Goal: Use online tool/utility: Utilize a website feature to perform a specific function

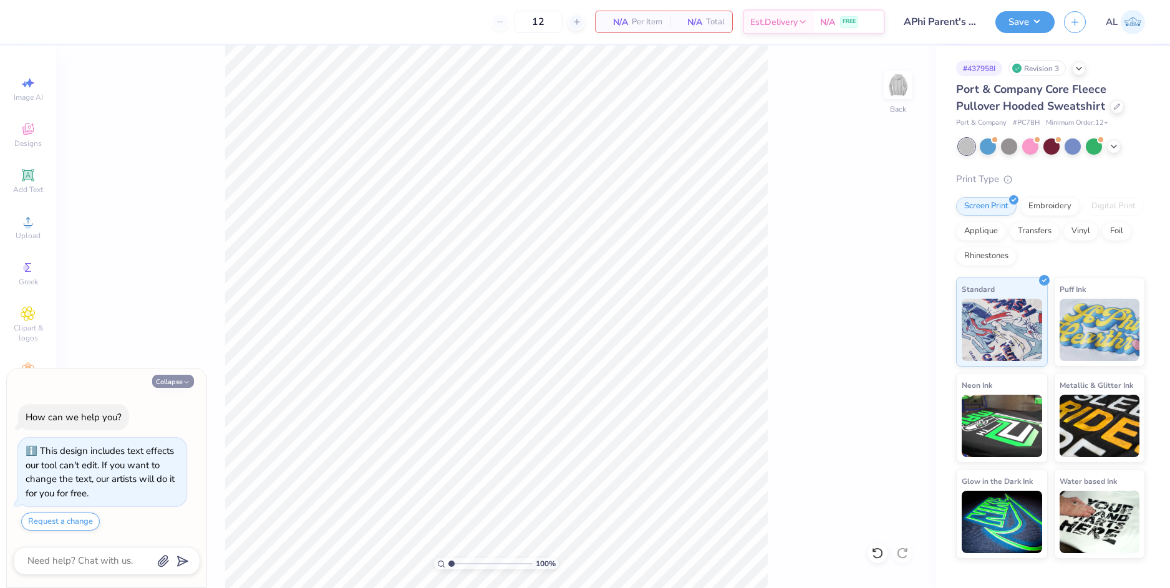
click at [184, 381] on icon "button" at bounding box center [186, 382] width 7 height 7
type textarea "x"
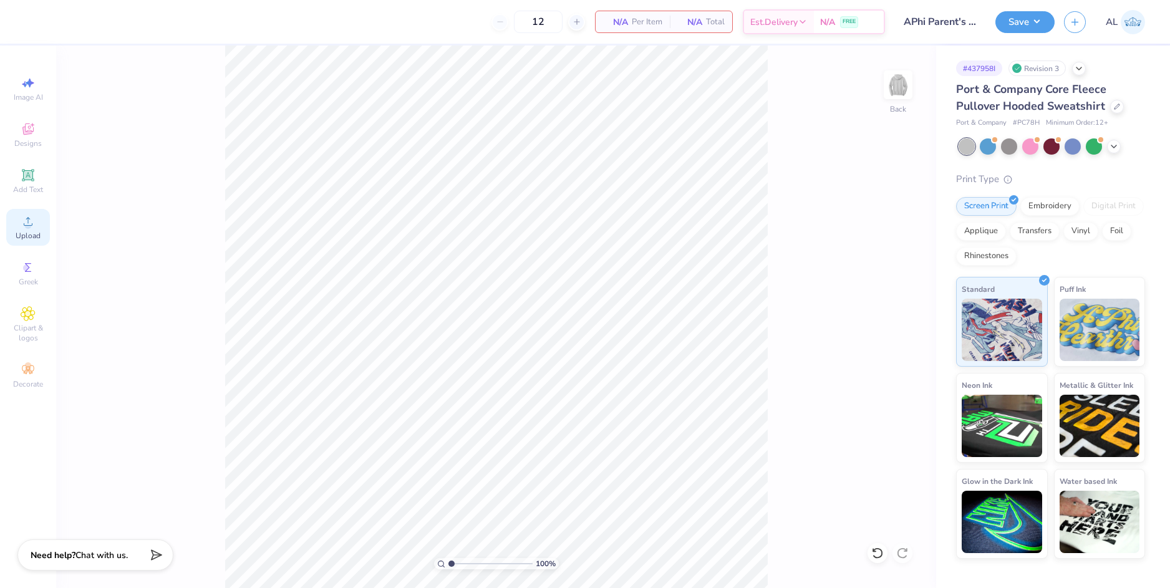
click at [27, 228] on circle at bounding box center [27, 225] width 7 height 7
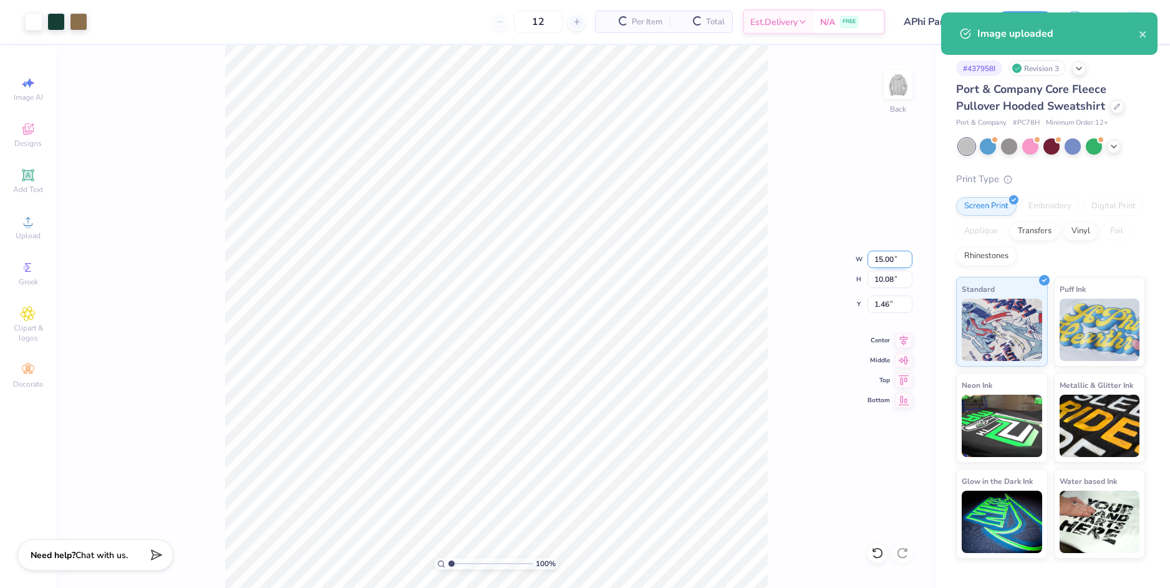
click at [882, 262] on input "15.00" at bounding box center [890, 259] width 45 height 17
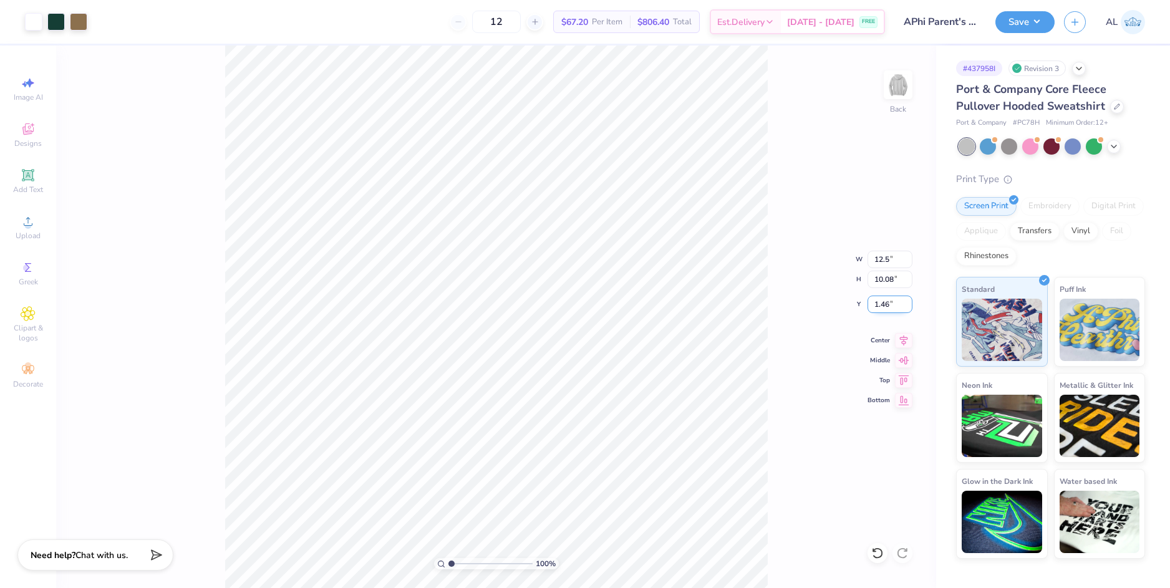
click at [881, 301] on input "1.46" at bounding box center [890, 304] width 45 height 17
type input "12.50"
type input "8.40"
click at [882, 303] on input "2.30" at bounding box center [890, 304] width 45 height 17
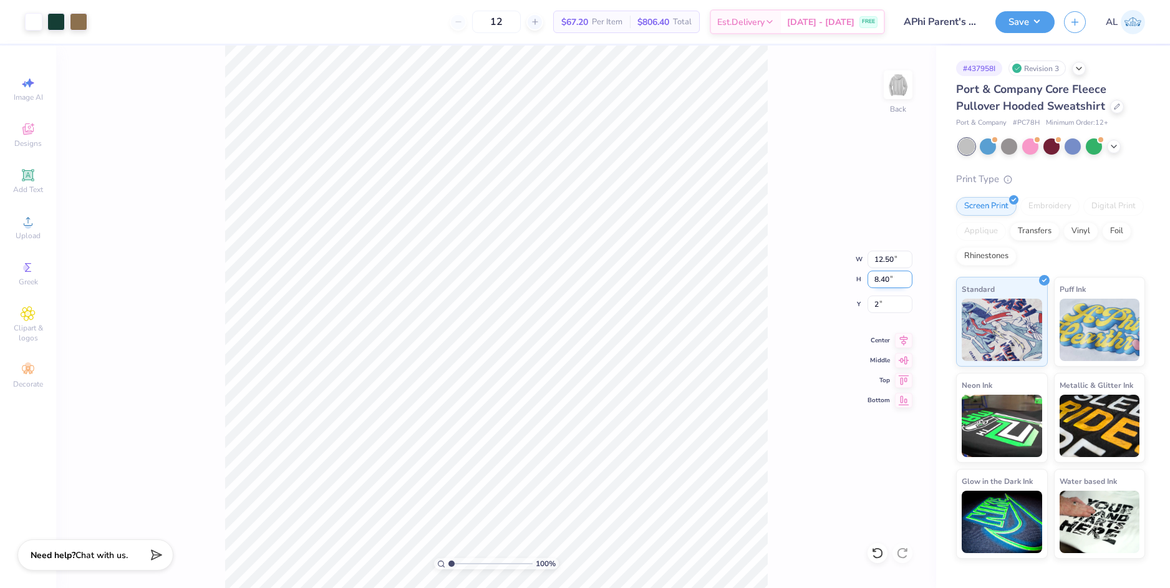
click at [879, 285] on input "8.40" at bounding box center [890, 279] width 45 height 17
type input "2.00"
click at [904, 346] on icon at bounding box center [903, 338] width 17 height 15
drag, startPoint x: 451, startPoint y: 564, endPoint x: 471, endPoint y: 564, distance: 20.0
click at [457, 567] on input "range" at bounding box center [490, 563] width 84 height 11
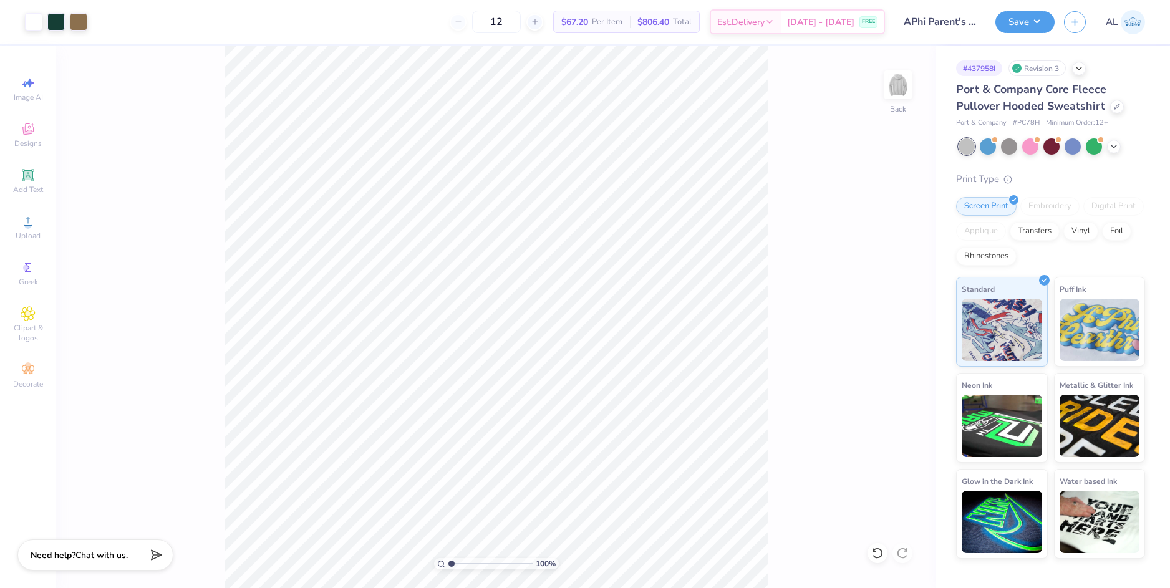
drag, startPoint x: 452, startPoint y: 563, endPoint x: 445, endPoint y: 564, distance: 6.3
click at [448, 564] on input "range" at bounding box center [490, 563] width 84 height 11
type input "1"
drag, startPoint x: 457, startPoint y: 563, endPoint x: 440, endPoint y: 553, distance: 19.8
click at [448, 558] on input "range" at bounding box center [490, 563] width 84 height 11
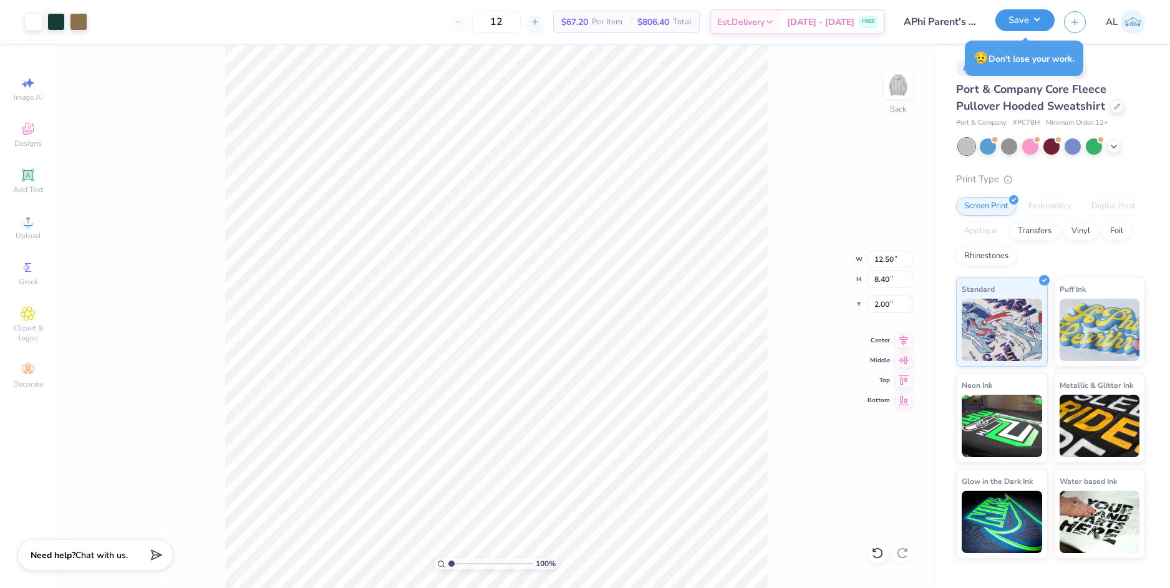
click at [1023, 29] on button "Save" at bounding box center [1024, 20] width 59 height 22
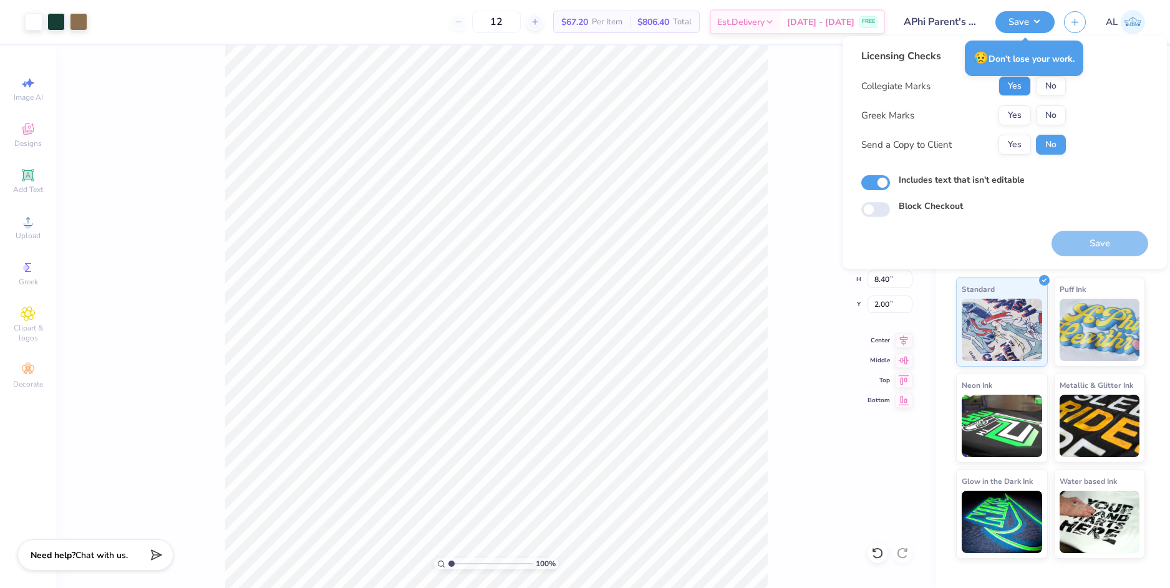
click at [1017, 89] on button "Yes" at bounding box center [1014, 86] width 32 height 20
click at [1018, 119] on button "Yes" at bounding box center [1014, 115] width 32 height 20
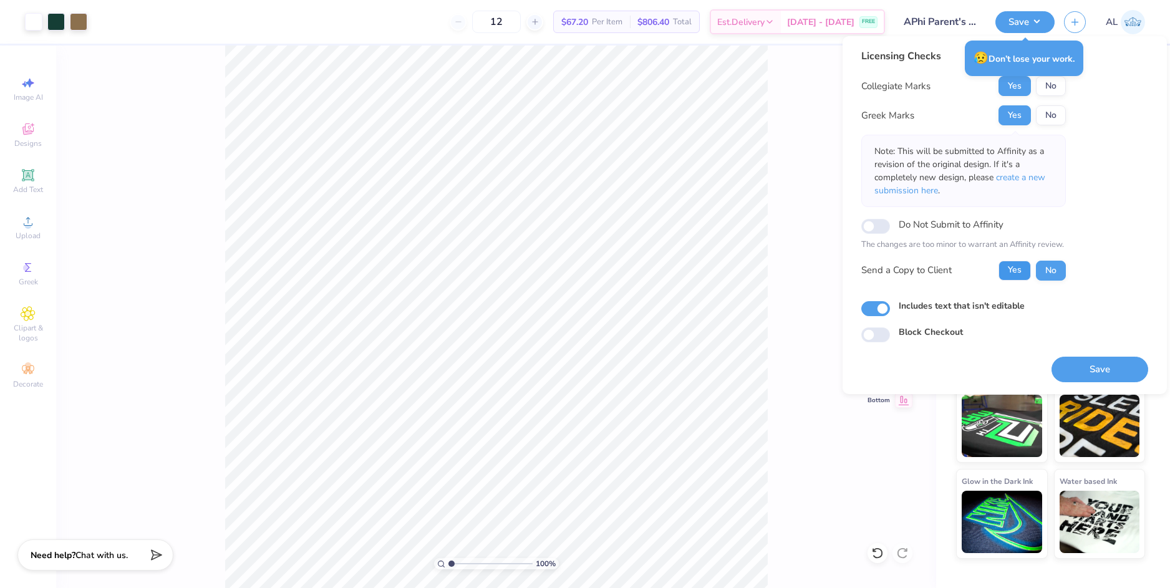
click at [1018, 263] on button "Yes" at bounding box center [1014, 271] width 32 height 20
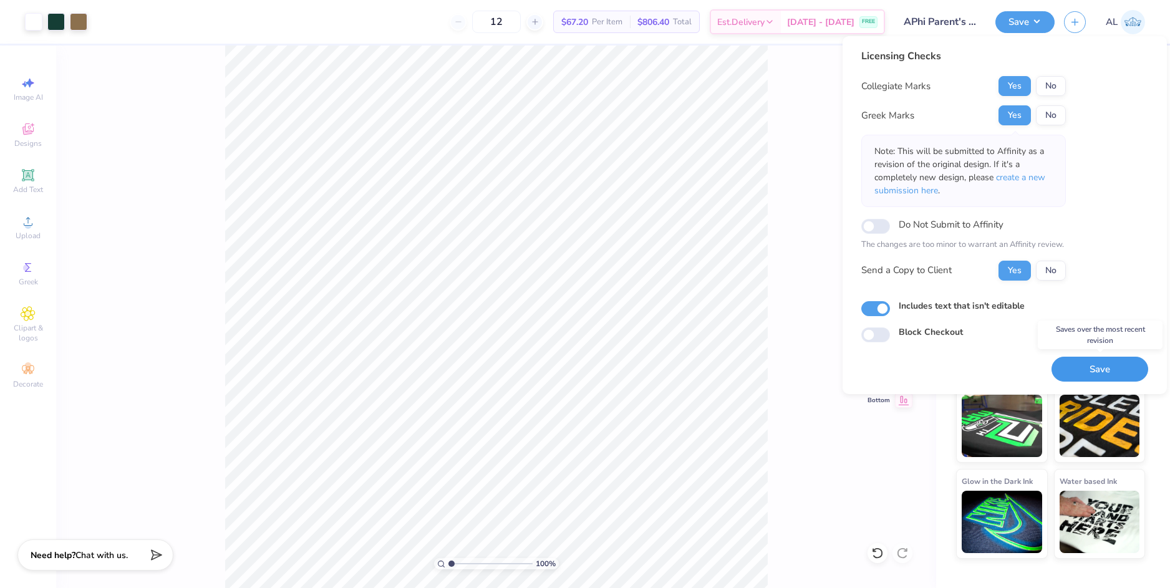
click at [1093, 372] on button "Save" at bounding box center [1100, 370] width 97 height 26
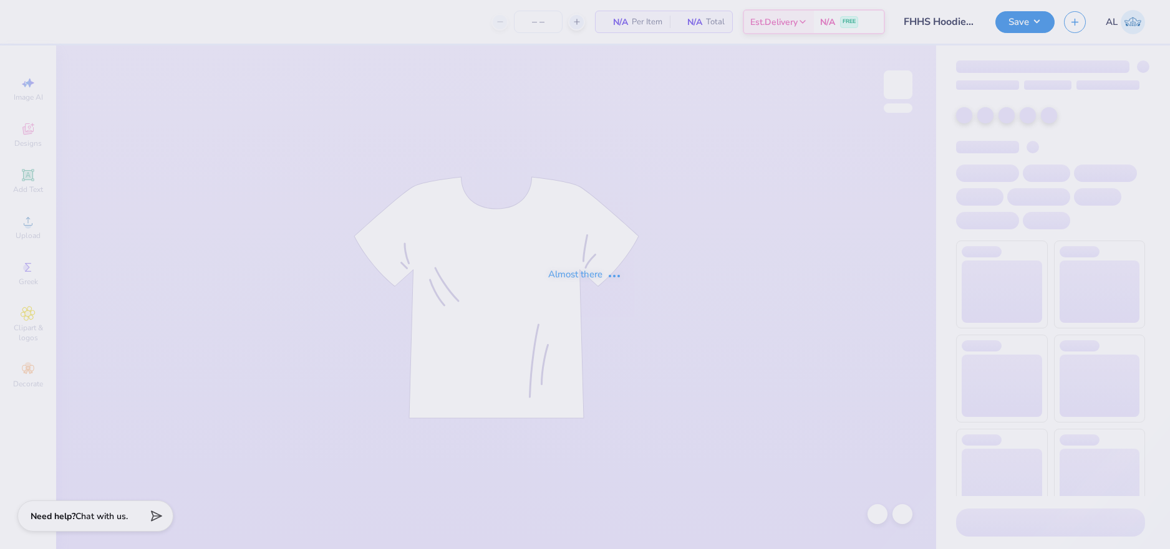
type input "50"
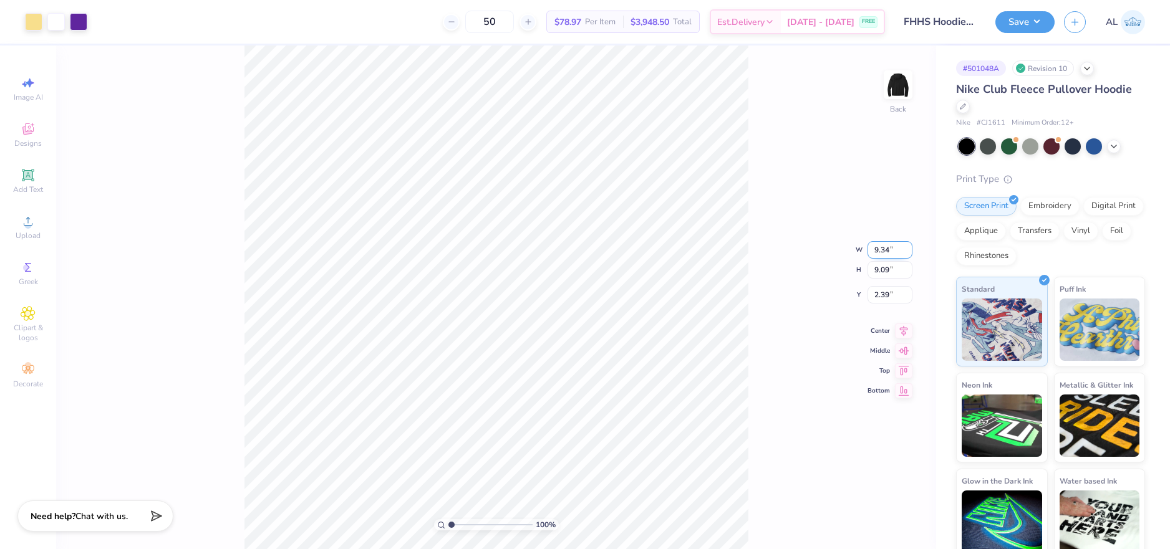
click at [875, 252] on input "9.34" at bounding box center [890, 249] width 45 height 17
type input "10.00"
type input "9.73"
click at [876, 268] on input "9.73" at bounding box center [890, 269] width 45 height 17
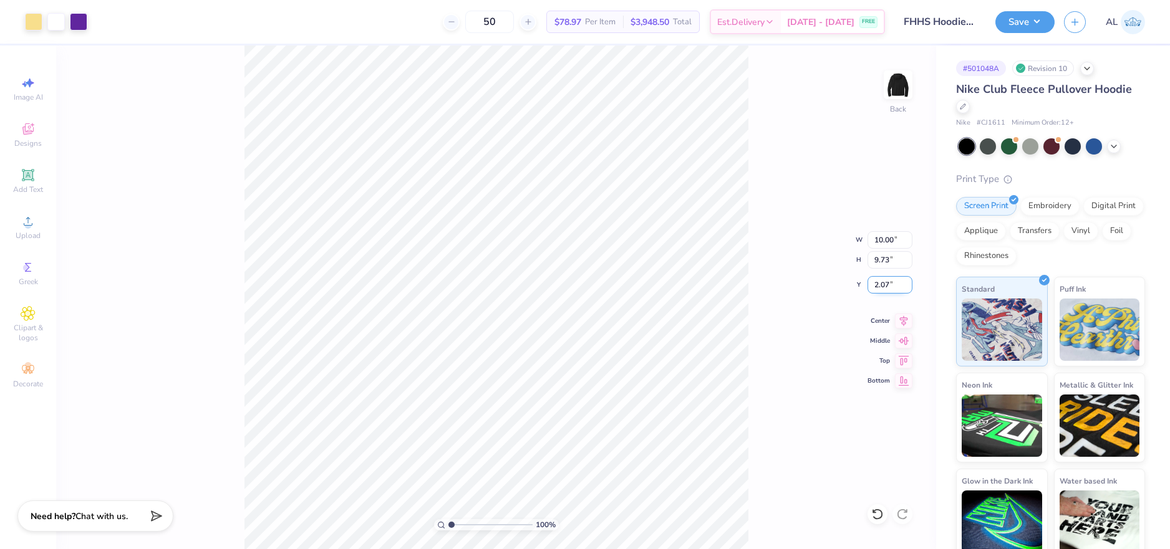
click at [883, 282] on input "2.07" at bounding box center [890, 284] width 45 height 17
type input "2.45"
click at [879, 263] on input "9.73" at bounding box center [890, 259] width 45 height 17
click at [769, 317] on div "100 % Back W 10.00 10.00 " H 9.73 9.73 " Y 2.45 2.45 " Center Middle Top Bottom" at bounding box center [496, 298] width 880 height 504
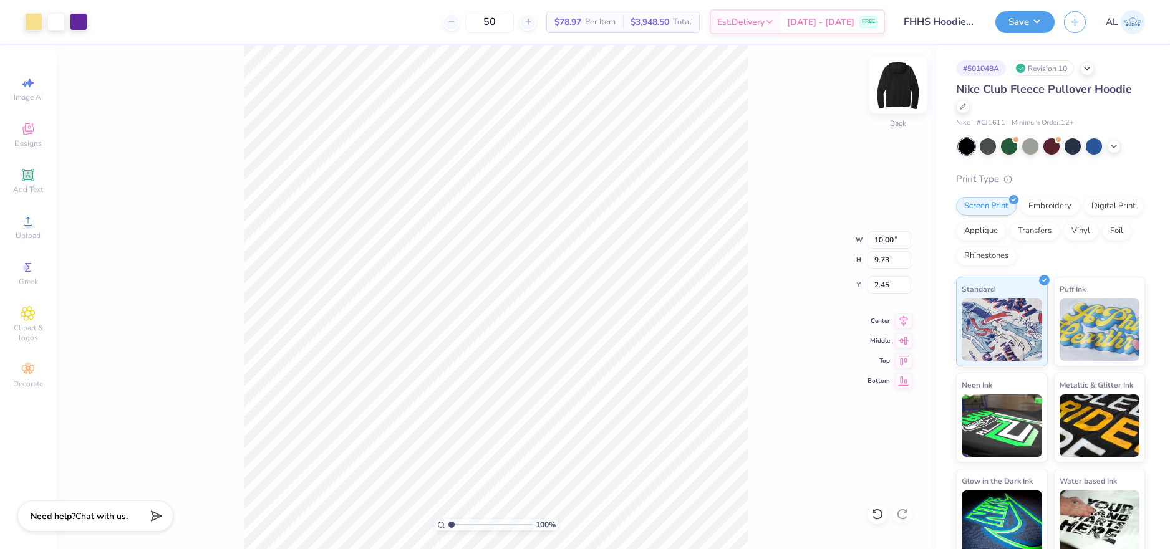
click at [891, 78] on img at bounding box center [898, 85] width 50 height 50
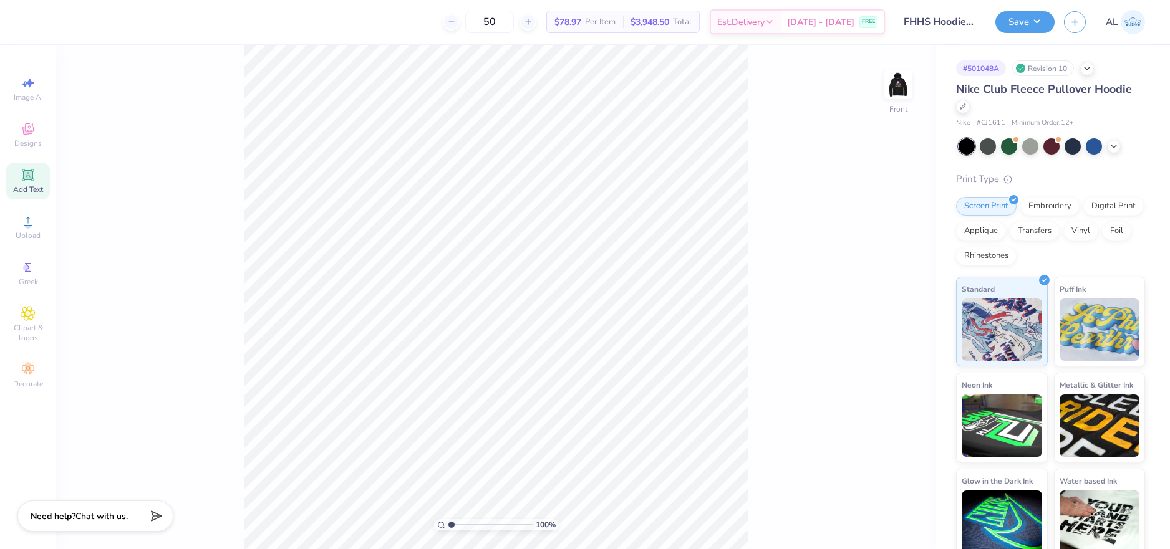
click at [36, 176] on div "Add Text" at bounding box center [28, 181] width 44 height 37
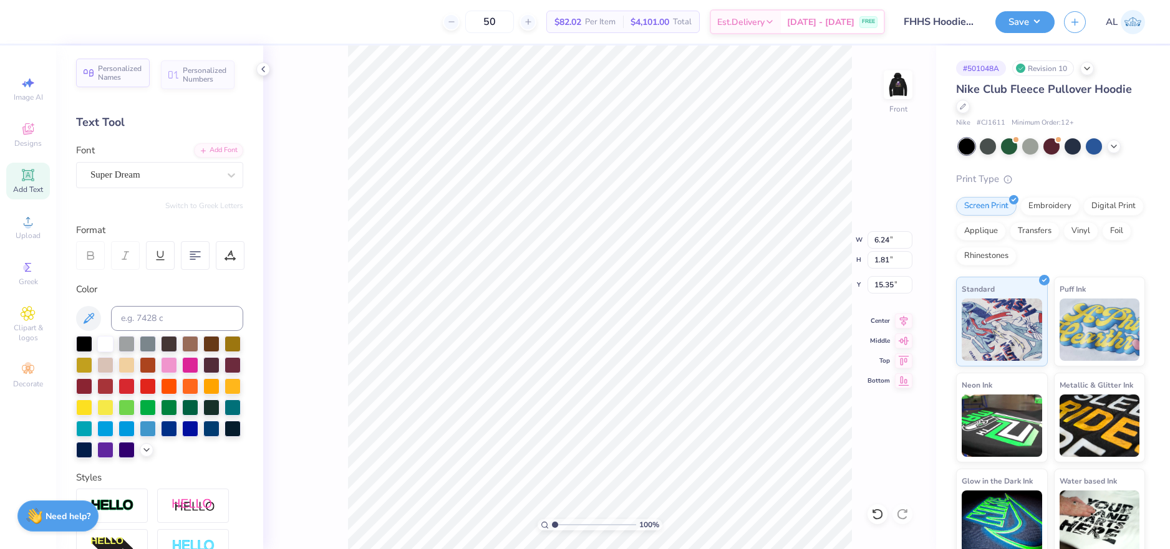
click at [117, 76] on span "Personalized Names" at bounding box center [120, 72] width 44 height 17
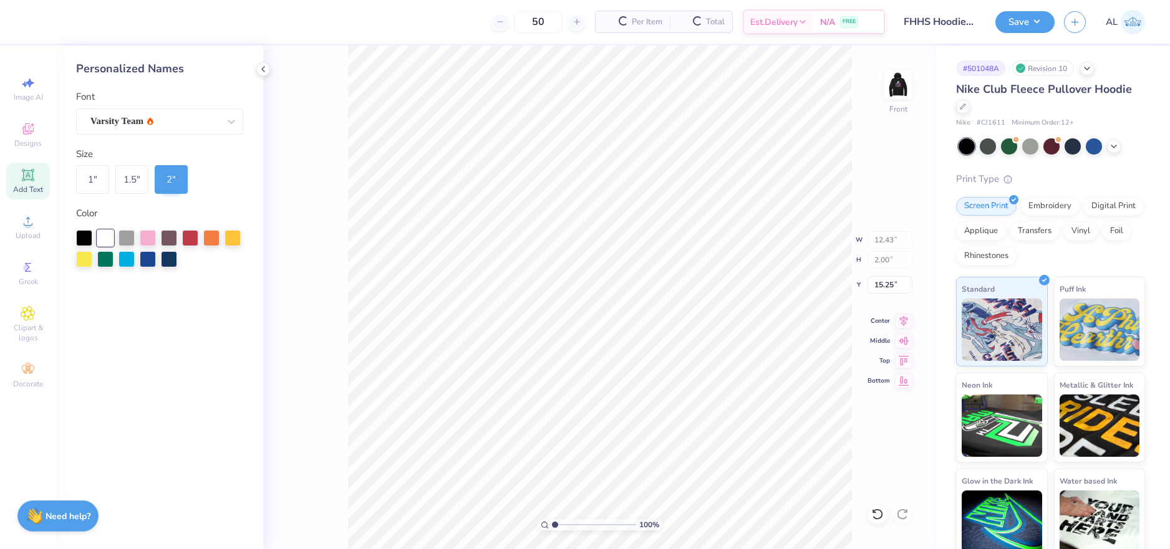
type input "12.43"
type input "2.00"
type input "6.81"
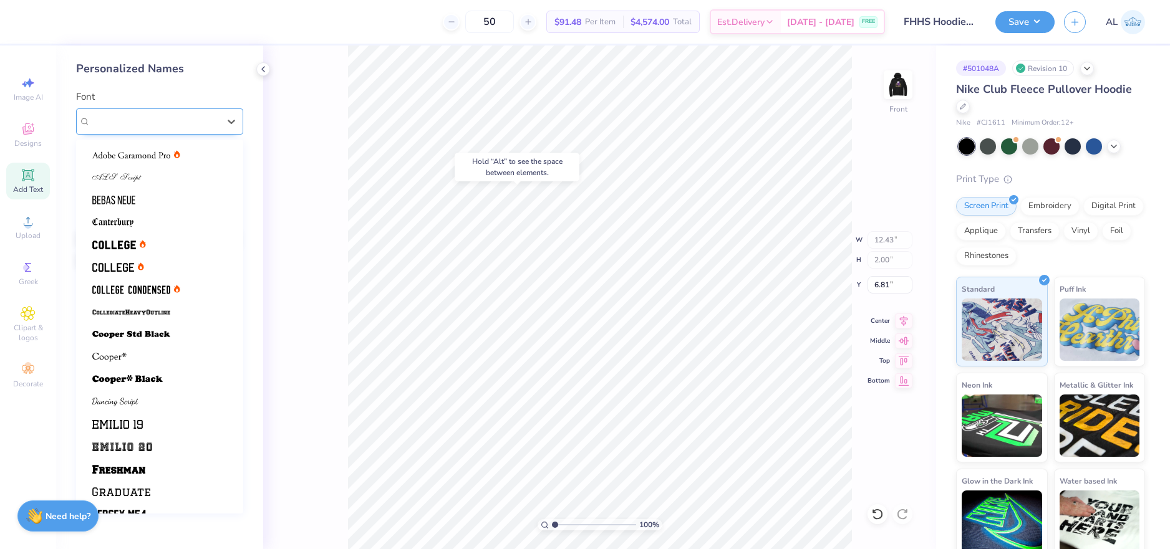
click at [177, 122] on div "Varsity Team" at bounding box center [154, 121] width 131 height 19
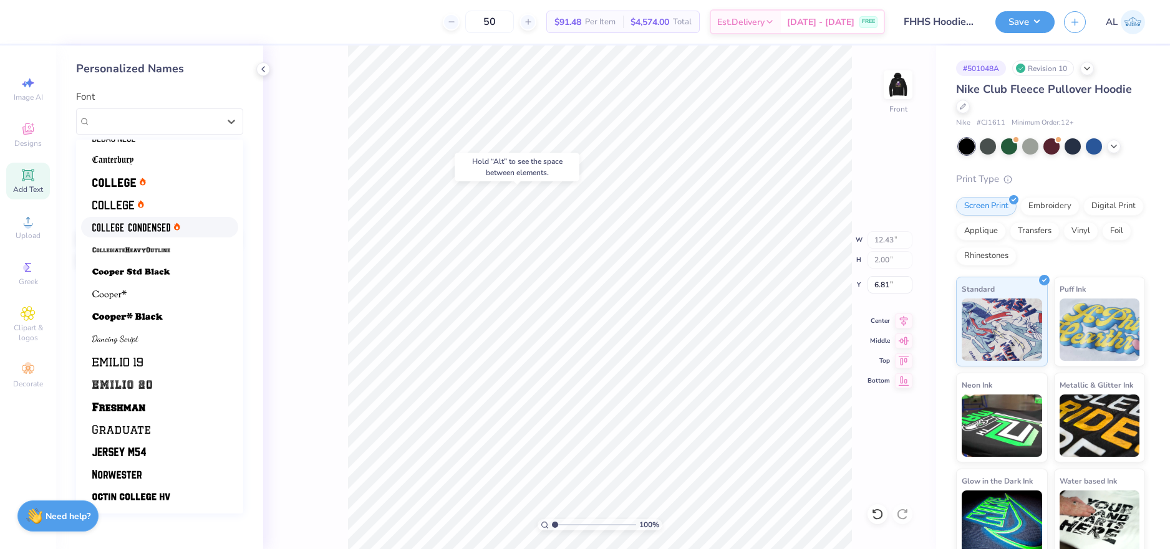
scroll to position [105, 0]
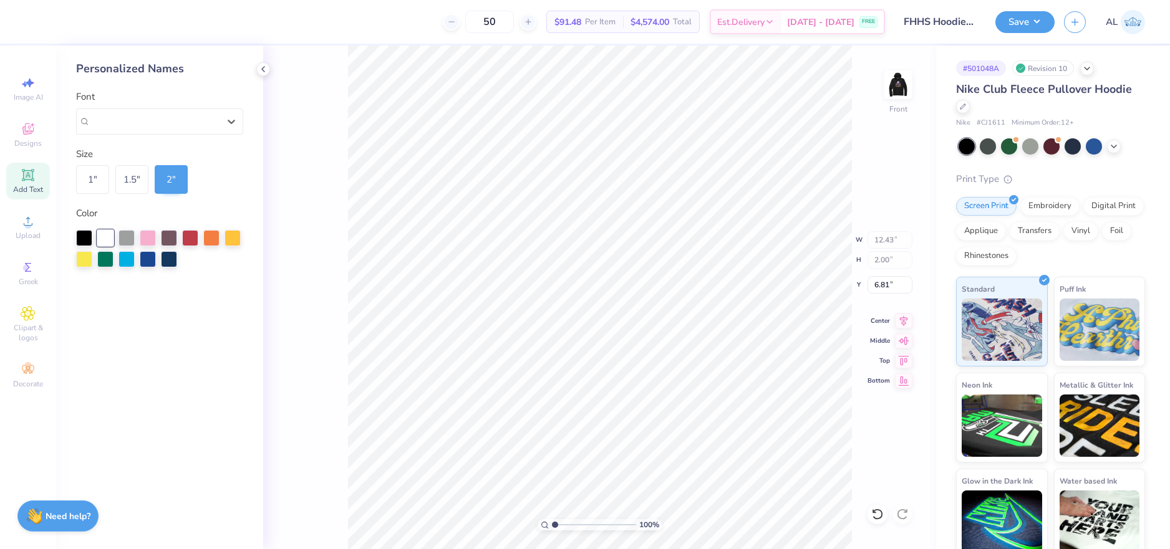
type input "6.24"
type input "1.81"
type input "15.35"
